Goal: Navigation & Orientation: Find specific page/section

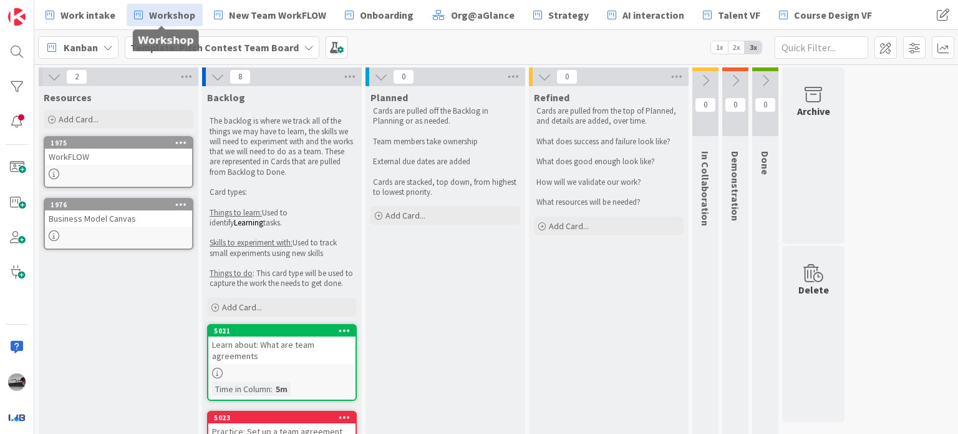
click at [150, 7] on span "Workshop" at bounding box center [172, 14] width 46 height 15
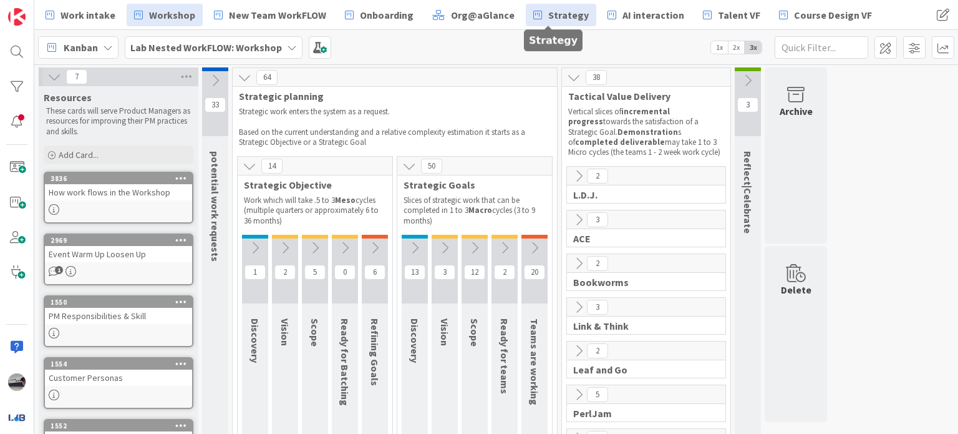
click at [533, 14] on link "Strategy" at bounding box center [561, 15] width 71 height 22
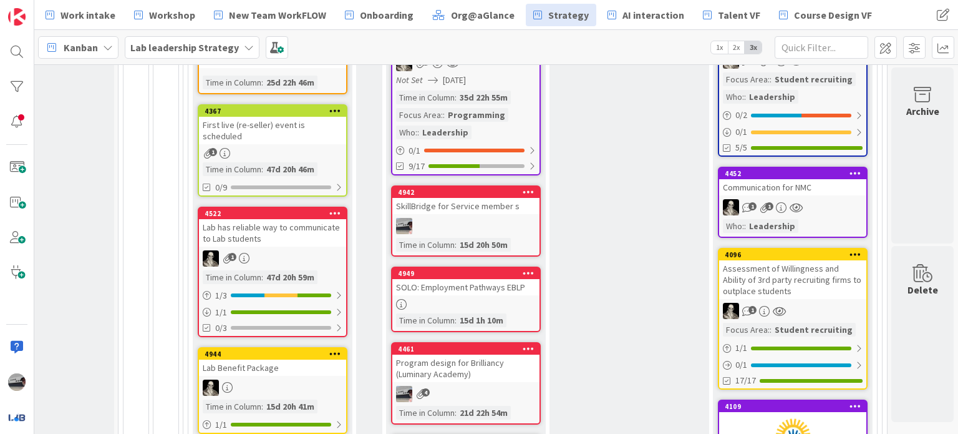
scroll to position [936, 256]
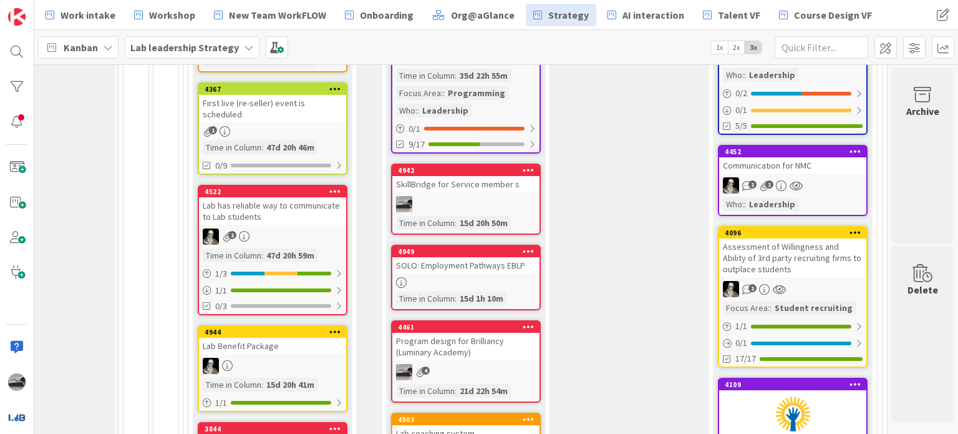
click at [452, 343] on div "Program design for Brilliancy (Luminary Academy)" at bounding box center [465, 346] width 147 height 27
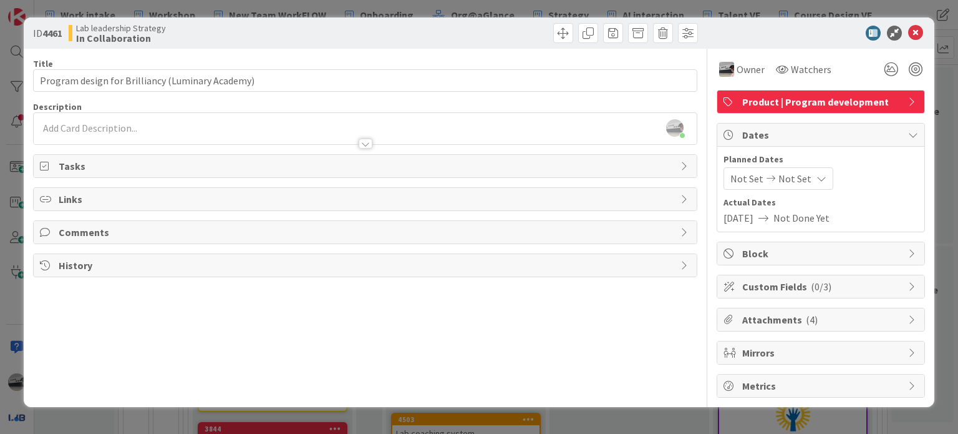
click at [914, 319] on icon at bounding box center [913, 319] width 10 height 10
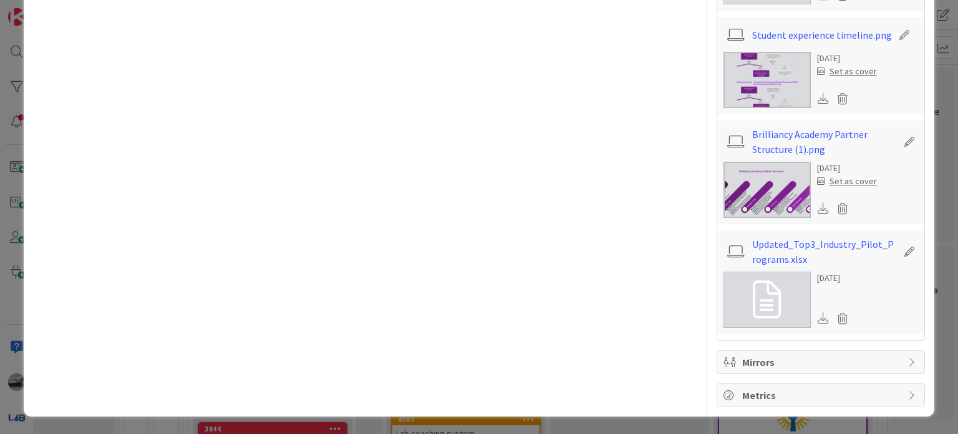
scroll to position [257, 0]
